Goal: Transaction & Acquisition: Purchase product/service

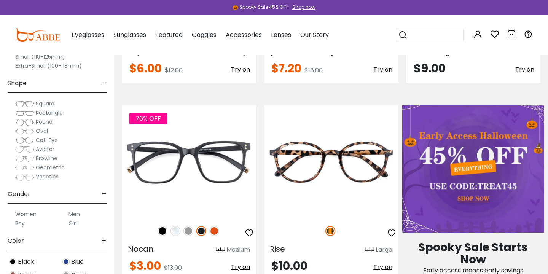
scroll to position [289, 0]
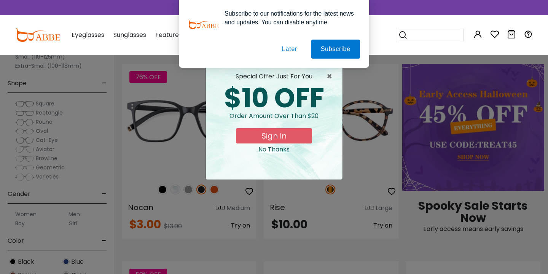
click at [281, 48] on button "Later" at bounding box center [289, 49] width 34 height 19
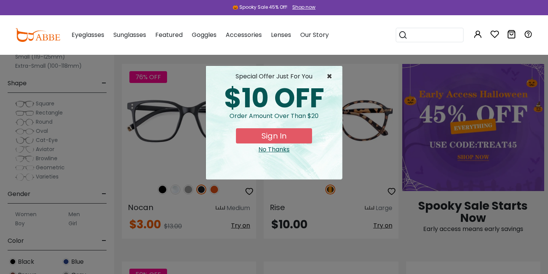
click at [330, 75] on span "×" at bounding box center [331, 76] width 10 height 9
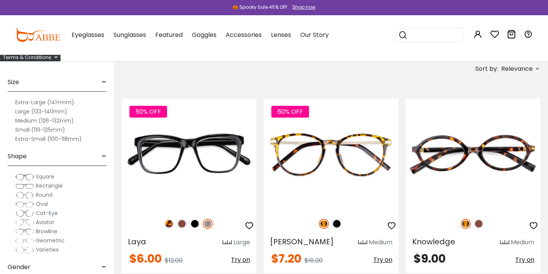
scroll to position [49, 0]
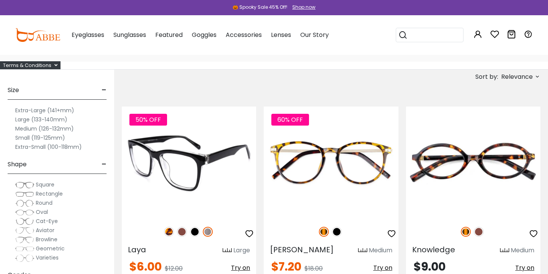
click at [206, 171] on img at bounding box center [189, 163] width 134 height 112
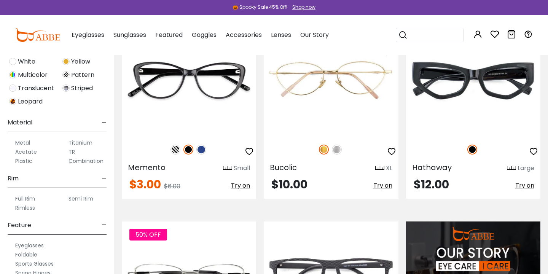
scroll to position [294, 0]
click at [26, 207] on label "Rimless" at bounding box center [25, 207] width 20 height 9
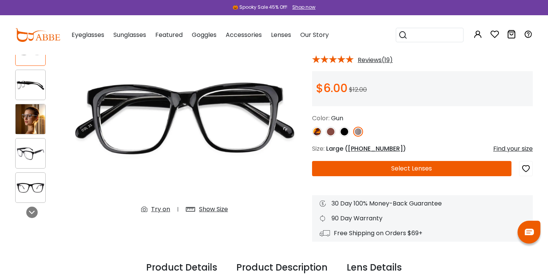
click at [34, 124] on img at bounding box center [31, 119] width 30 height 30
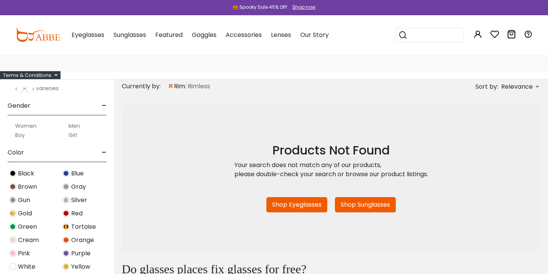
scroll to position [225, 0]
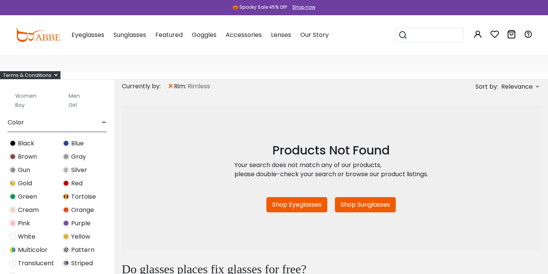
click at [170, 85] on span "×" at bounding box center [170, 87] width 6 height 14
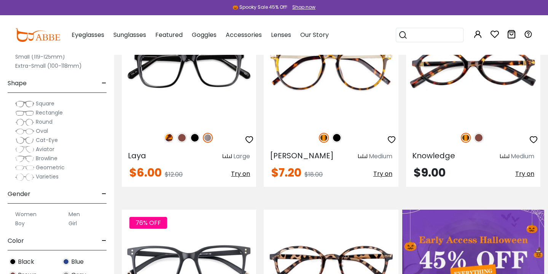
scroll to position [137, 0]
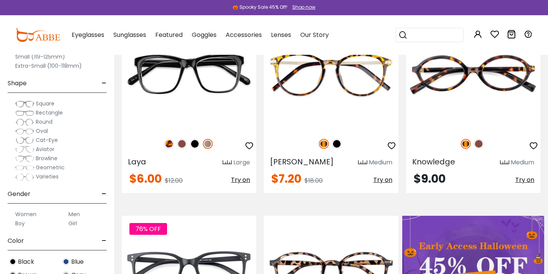
click at [73, 214] on label "Men" at bounding box center [73, 214] width 11 height 9
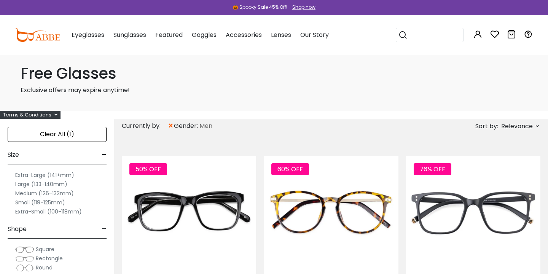
click at [45, 175] on label "Extra-Large (141+mm)" at bounding box center [44, 174] width 59 height 9
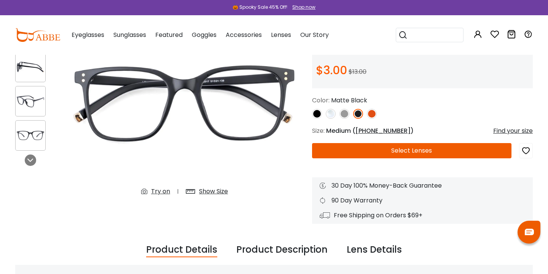
click at [32, 69] on img at bounding box center [31, 67] width 30 height 15
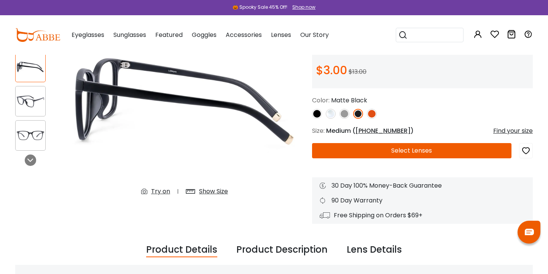
click at [28, 100] on img at bounding box center [31, 101] width 30 height 15
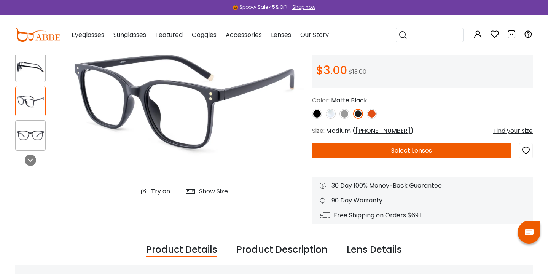
click at [30, 132] on img at bounding box center [31, 135] width 30 height 15
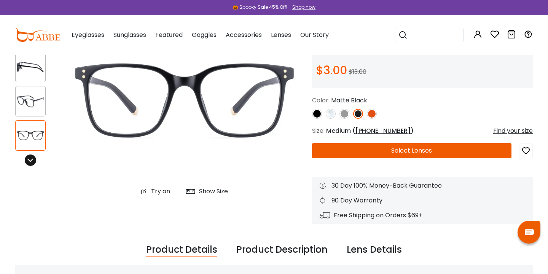
click at [32, 162] on icon at bounding box center [30, 160] width 6 height 6
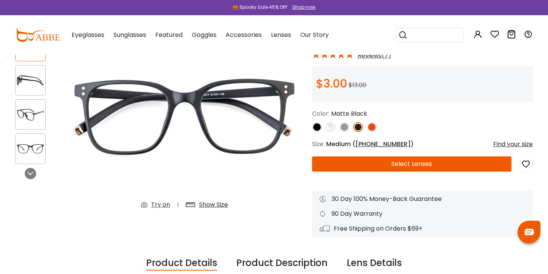
scroll to position [70, 0]
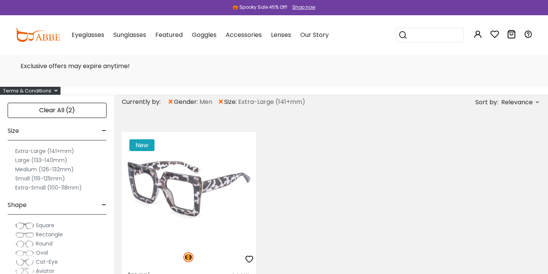
scroll to position [35, 0]
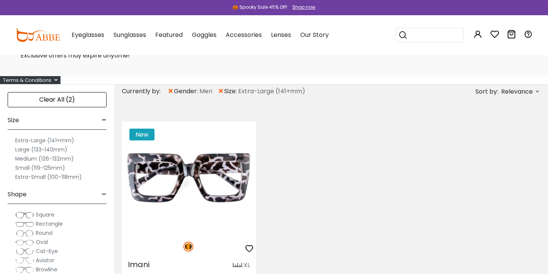
click at [48, 148] on label "Large (133-140mm)" at bounding box center [41, 149] width 52 height 9
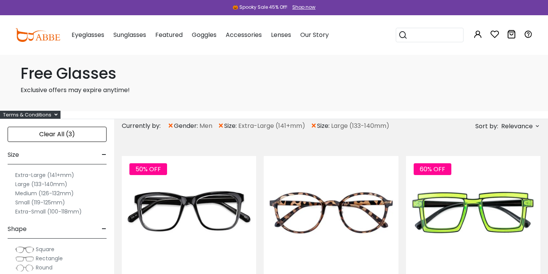
click at [33, 195] on label "Medium (126-132mm)" at bounding box center [44, 193] width 59 height 9
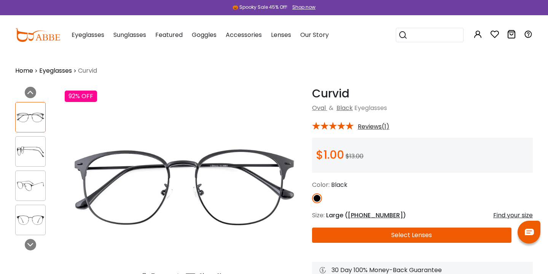
click at [32, 148] on img at bounding box center [31, 151] width 30 height 15
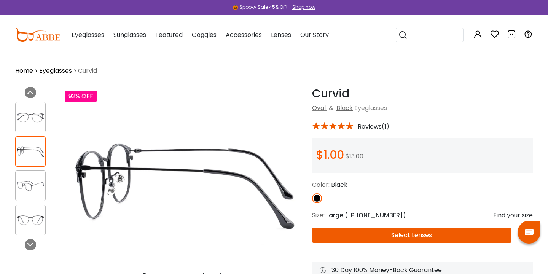
click at [33, 188] on img at bounding box center [31, 185] width 30 height 15
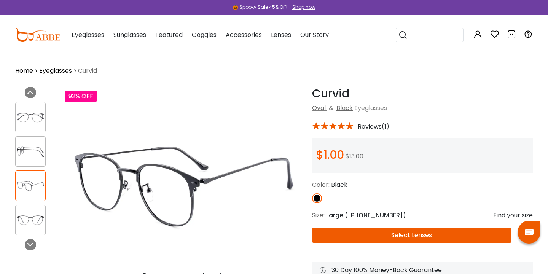
click at [33, 217] on img at bounding box center [31, 220] width 30 height 15
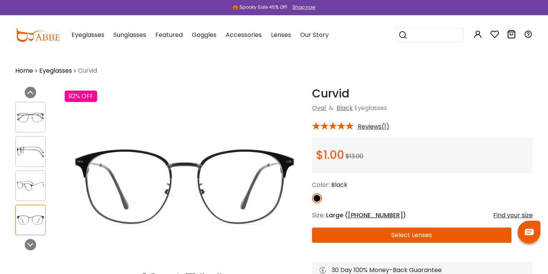
click at [27, 112] on img at bounding box center [31, 117] width 30 height 15
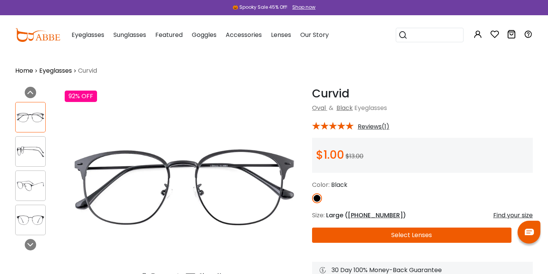
click at [448, 1] on div "🎃 Spooky Sale 45% Off! Shop now" at bounding box center [274, 7] width 548 height 15
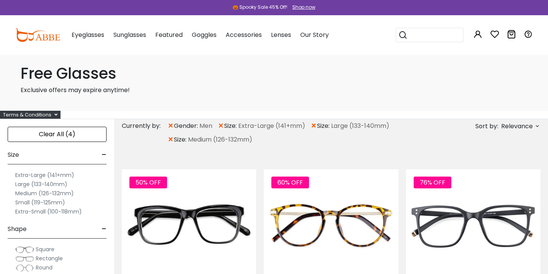
click at [221, 126] on span "×" at bounding box center [221, 126] width 6 height 14
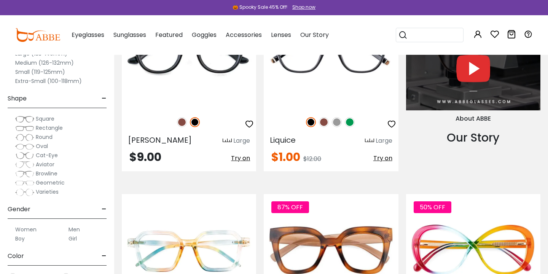
scroll to position [383, 0]
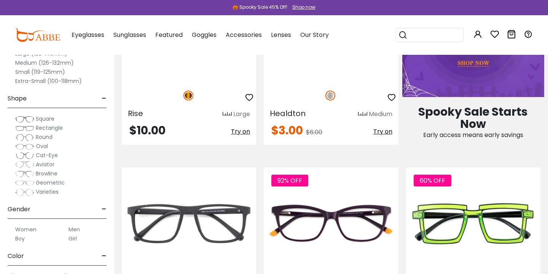
click at [30, 37] on img at bounding box center [37, 35] width 45 height 14
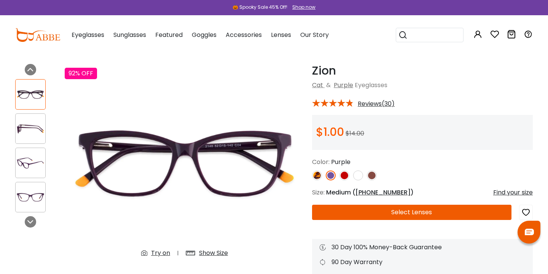
scroll to position [45, 0]
